Goal: Information Seeking & Learning: Find specific fact

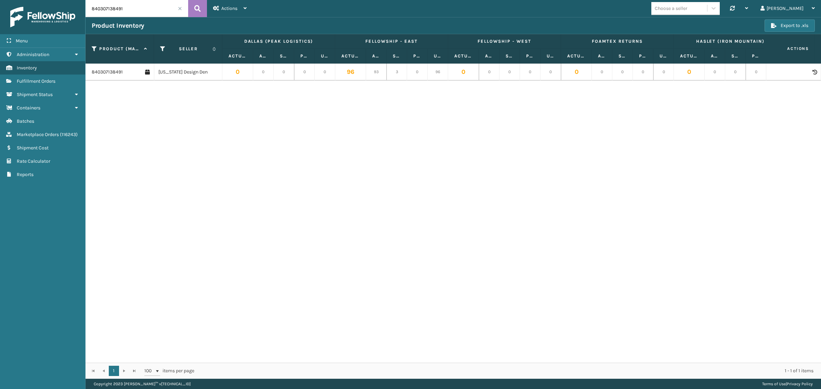
click at [180, 7] on span at bounding box center [180, 8] width 4 height 4
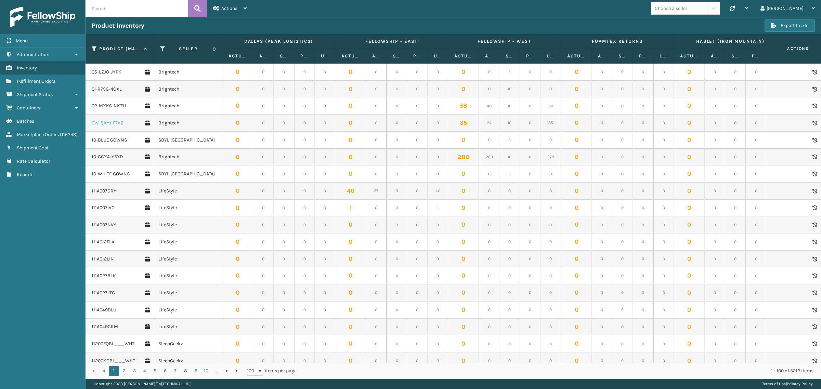
click at [115, 126] on link "0W-8XYJ-F7VZ" at bounding box center [107, 123] width 31 height 7
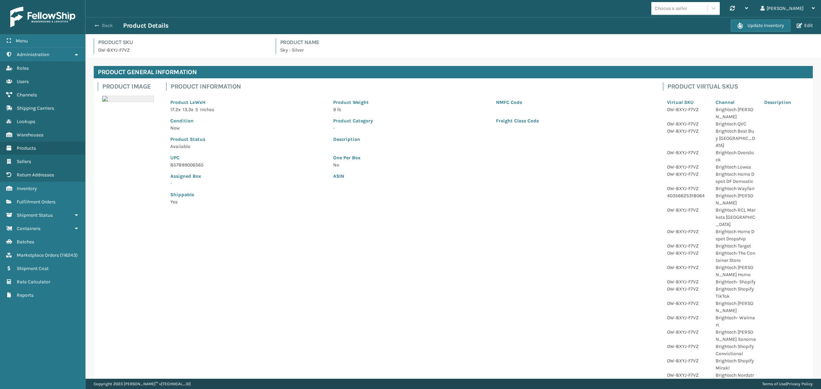
click at [96, 25] on span "button" at bounding box center [97, 25] width 4 height 5
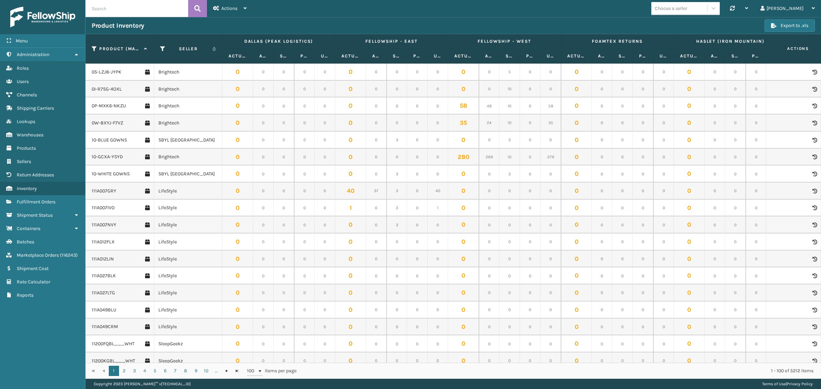
click at [812, 123] on icon at bounding box center [814, 123] width 4 height 5
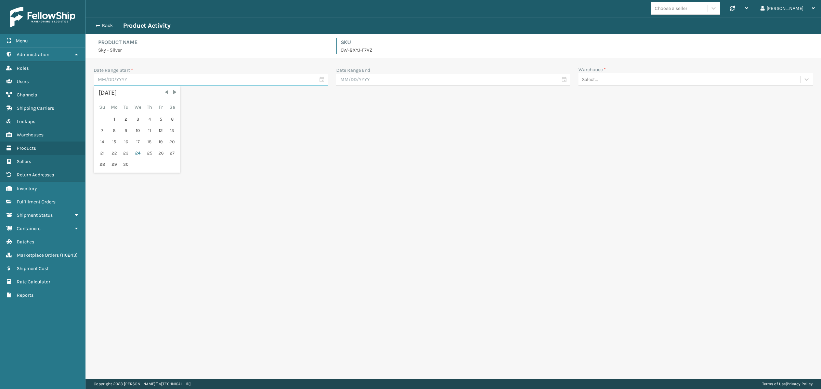
click at [119, 79] on input "text" at bounding box center [211, 80] width 234 height 12
click at [127, 151] on div "23" at bounding box center [126, 153] width 10 height 10
type input "[DATE]"
click at [614, 81] on div "Select..." at bounding box center [689, 79] width 222 height 11
click at [610, 116] on div "Fellowship - West" at bounding box center [695, 122] width 234 height 13
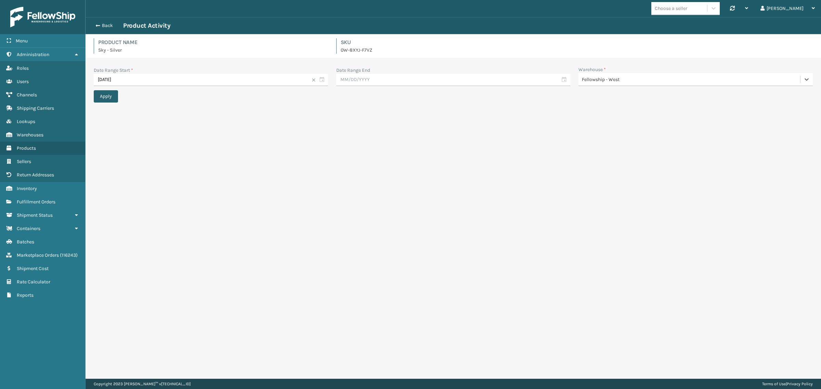
click at [103, 96] on button "Apply" at bounding box center [106, 96] width 24 height 12
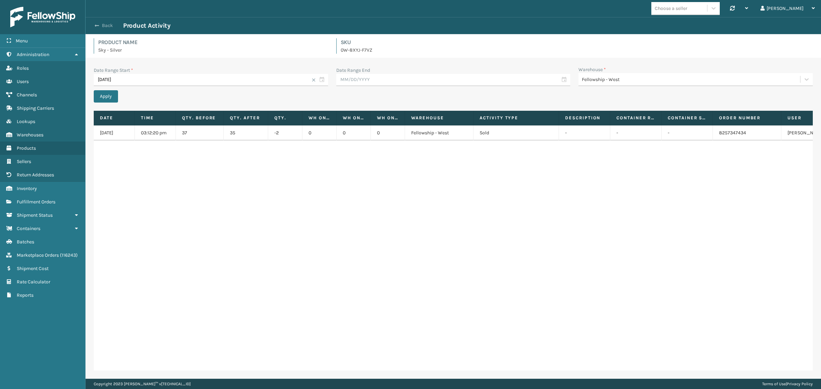
click at [103, 26] on button "Back" at bounding box center [107, 26] width 31 height 6
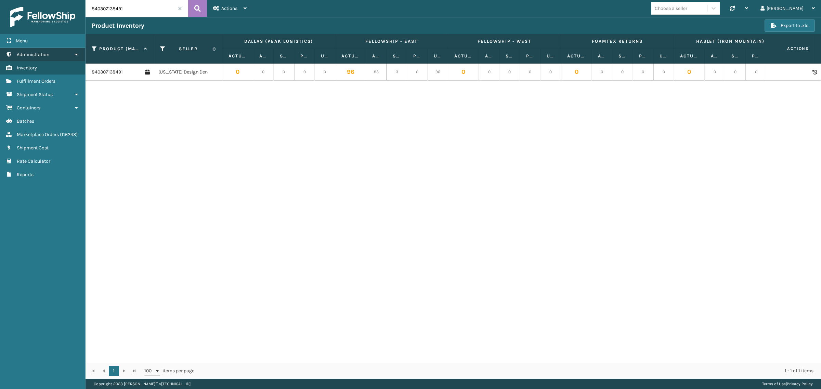
click at [68, 57] on link "Administration" at bounding box center [42, 54] width 85 height 13
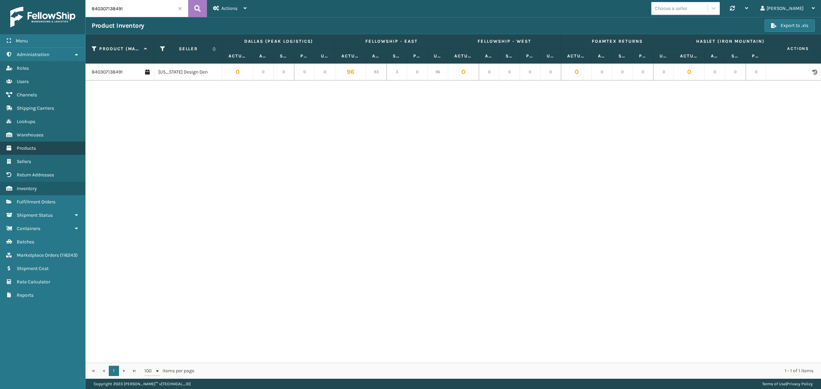
click at [34, 145] on span "Products" at bounding box center [26, 148] width 19 height 6
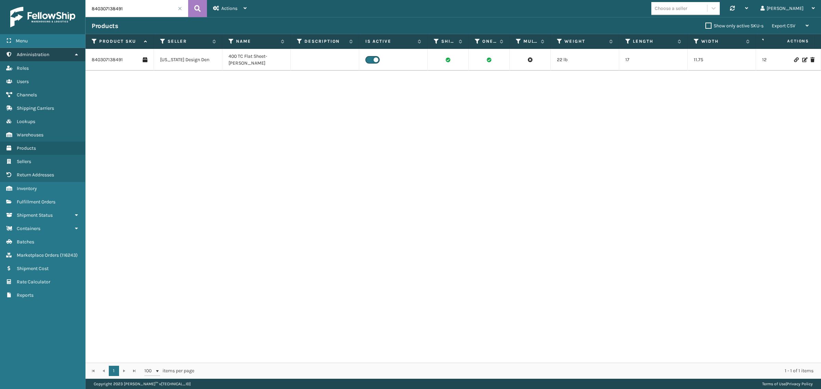
click at [74, 56] on icon at bounding box center [76, 54] width 5 height 5
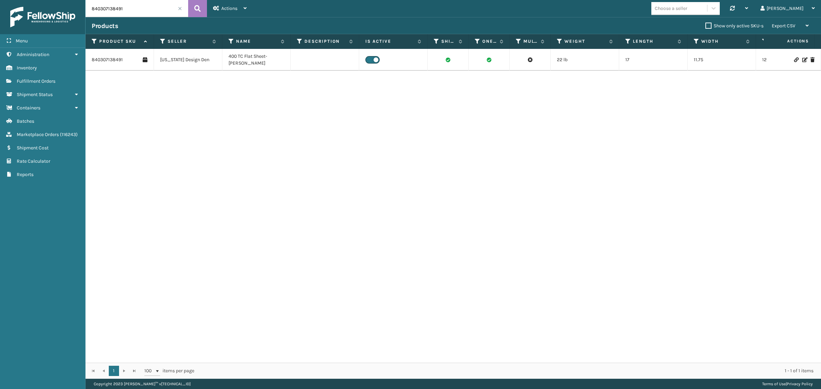
click at [141, 8] on input "840307138491" at bounding box center [137, 8] width 103 height 17
paste input "26627"
type input "840307126627"
click at [200, 7] on icon at bounding box center [197, 8] width 6 height 10
click at [104, 59] on link "840307126627" at bounding box center [107, 59] width 31 height 7
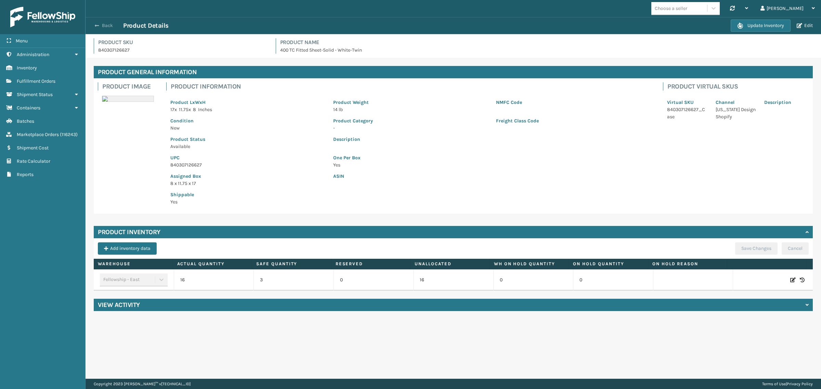
click at [105, 25] on button "Back" at bounding box center [107, 26] width 31 height 6
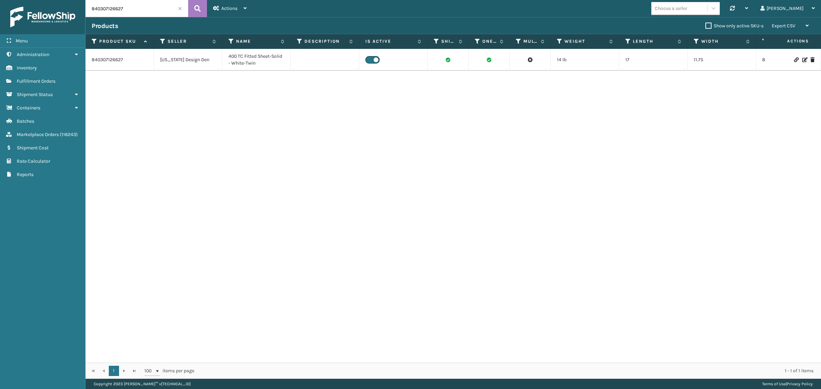
drag, startPoint x: 132, startPoint y: 9, endPoint x: 117, endPoint y: 10, distance: 14.7
click at [117, 10] on input "840307126627" at bounding box center [137, 8] width 103 height 17
type input "840307126658"
click at [110, 58] on link "840307126658" at bounding box center [108, 59] width 32 height 7
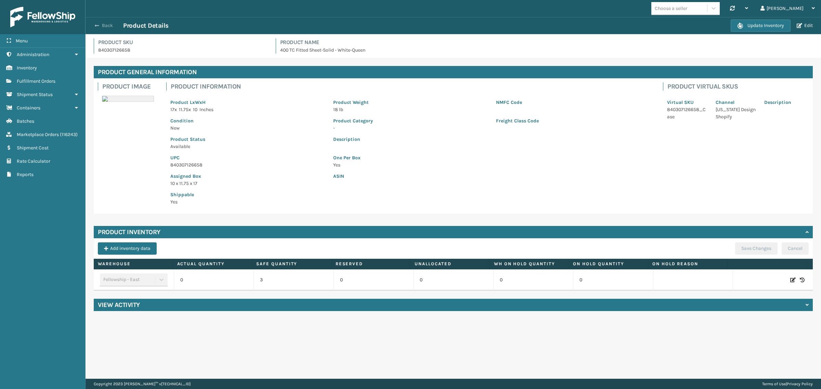
click at [106, 23] on button "Back" at bounding box center [107, 26] width 31 height 6
